Goal: Book appointment/travel/reservation

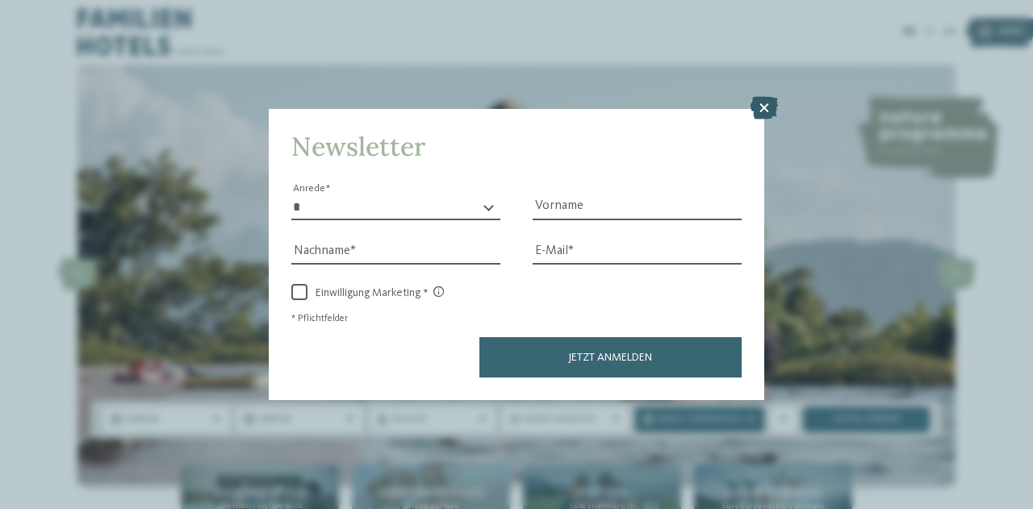
click at [762, 107] on icon at bounding box center [763, 108] width 27 height 23
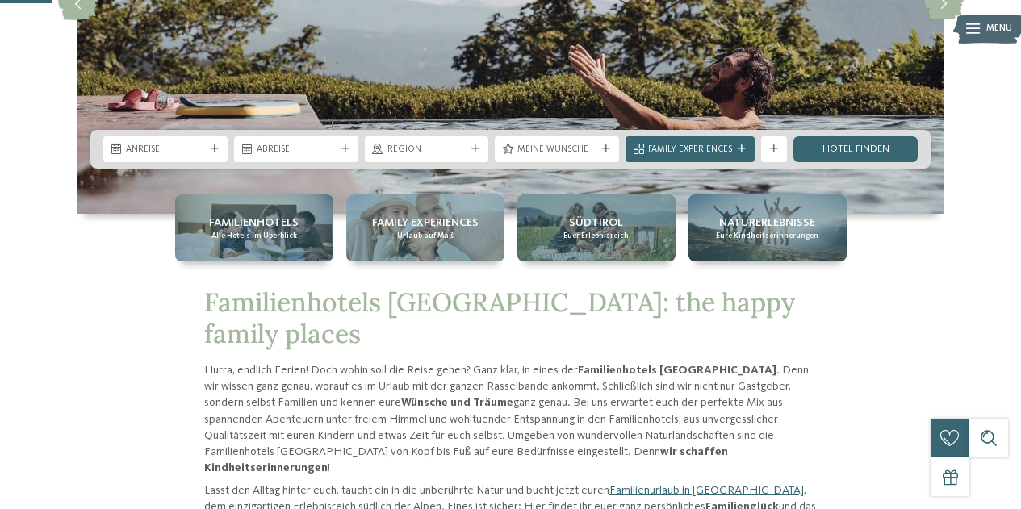
scroll to position [278, 0]
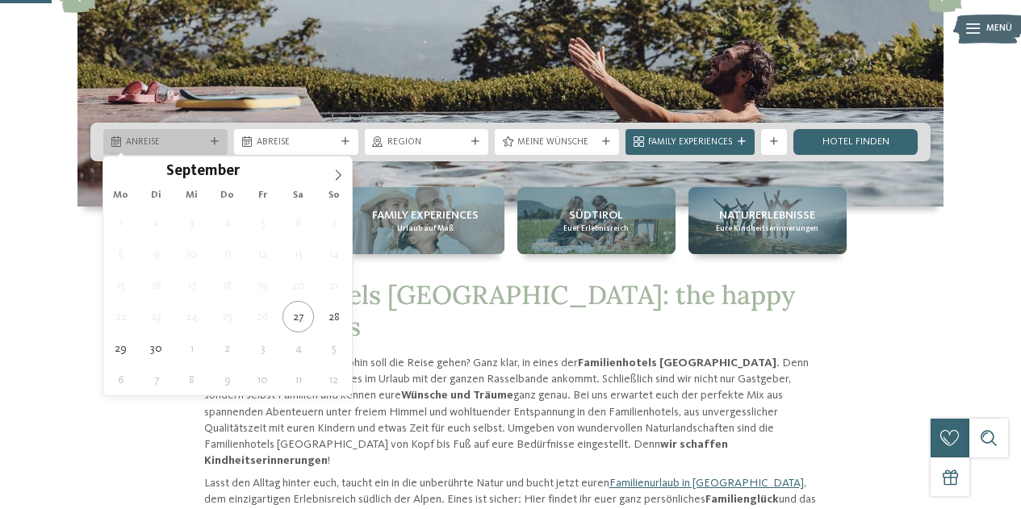
click at [189, 144] on span "Anreise" at bounding box center [165, 142] width 79 height 13
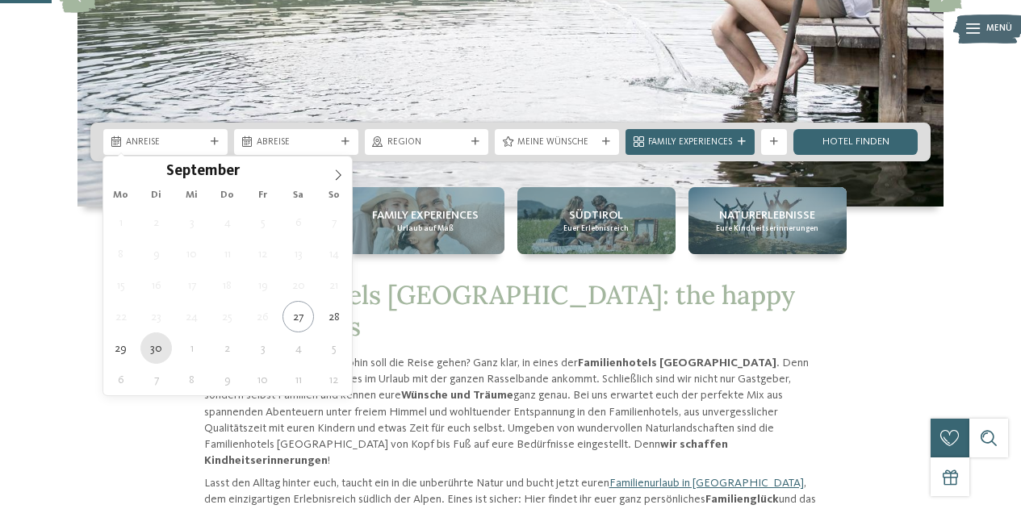
type div "[DATE]"
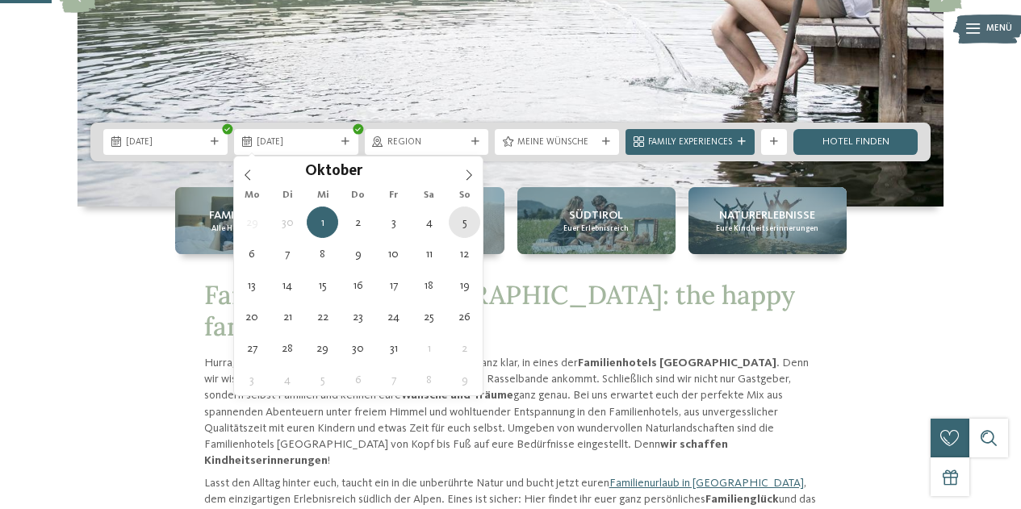
type div "[DATE]"
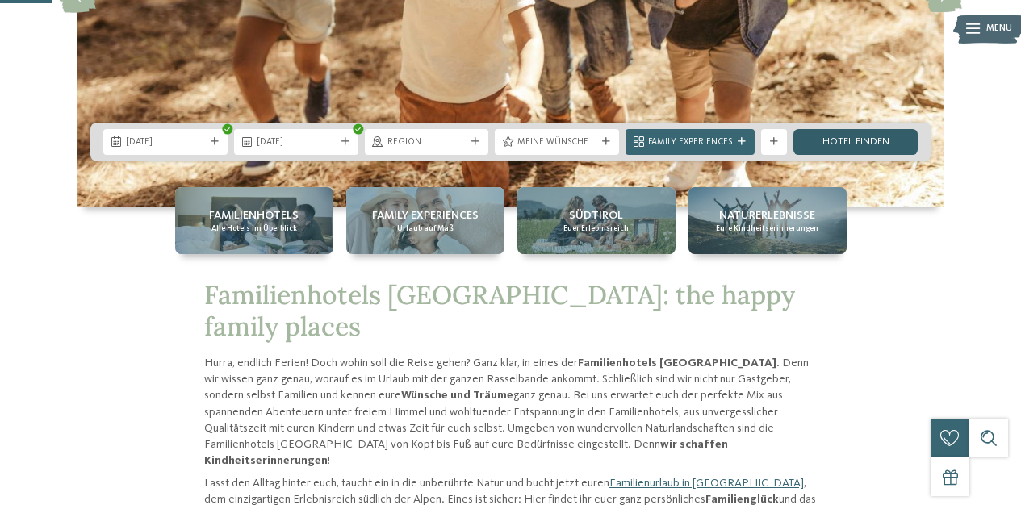
click at [837, 140] on link "Hotel finden" at bounding box center [855, 142] width 124 height 26
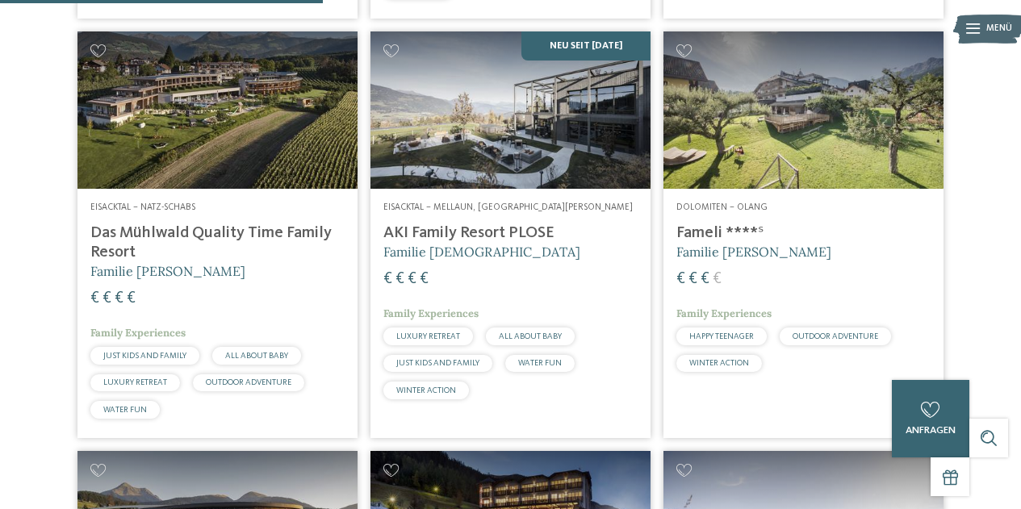
scroll to position [1257, 0]
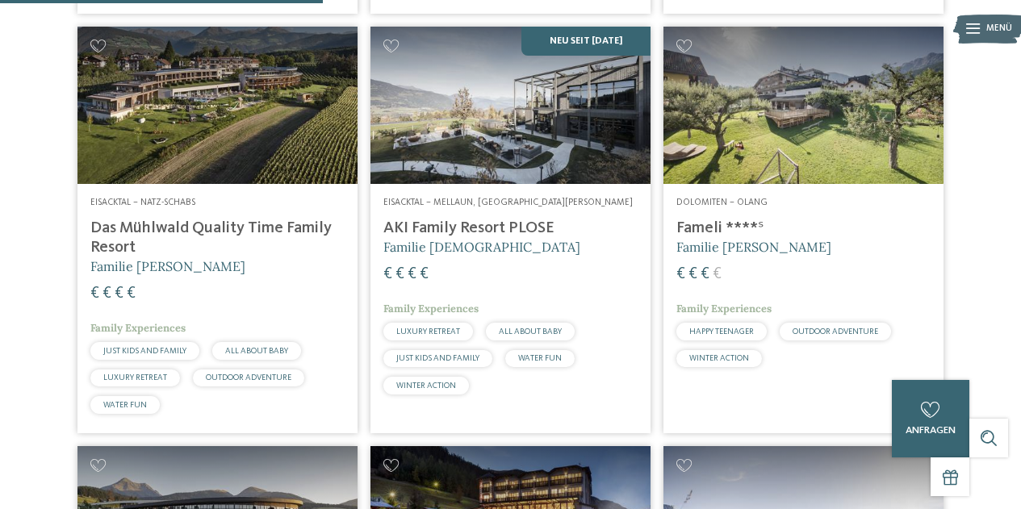
click at [471, 184] on img at bounding box center [510, 105] width 280 height 157
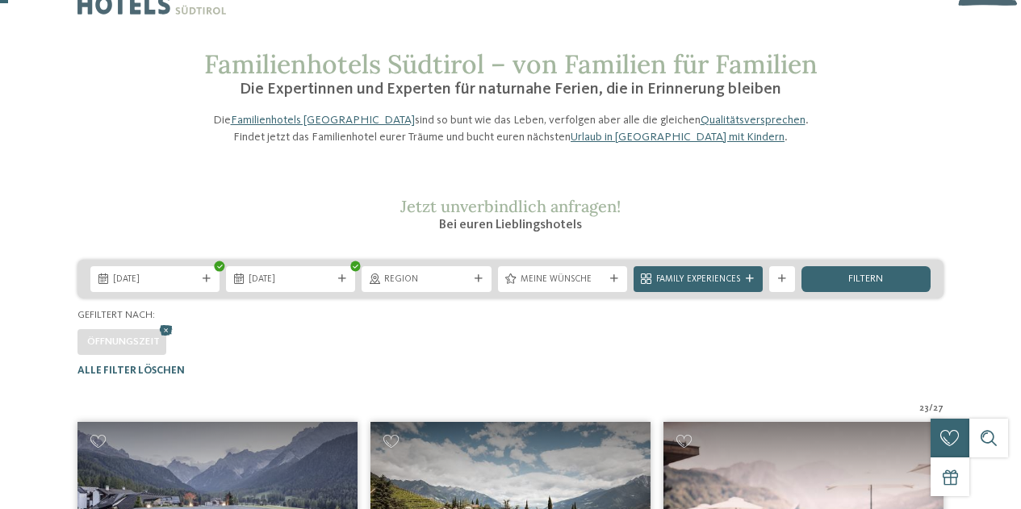
scroll to position [30, 0]
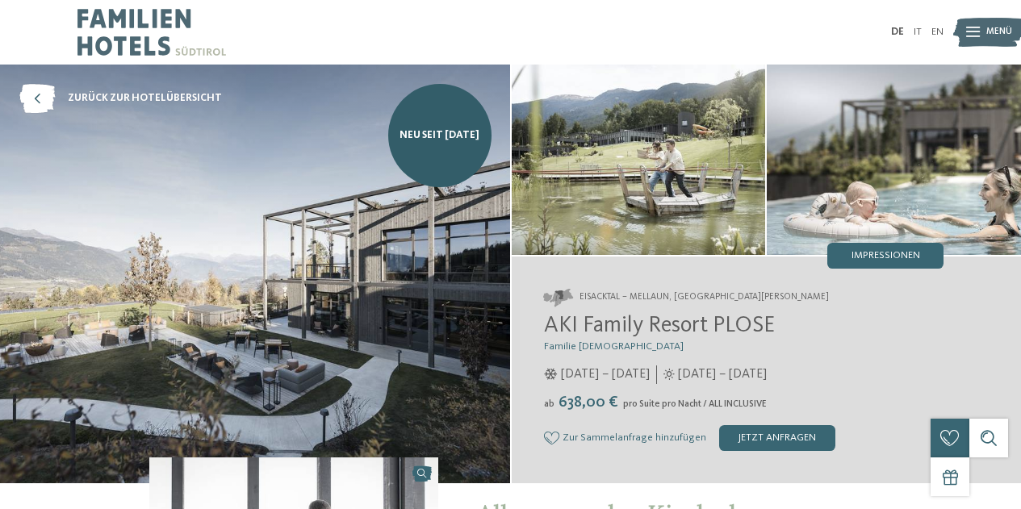
click at [588, 327] on span "AKI Family Resort PLOSE" at bounding box center [659, 326] width 231 height 23
